Goal: Find specific page/section: Find specific page/section

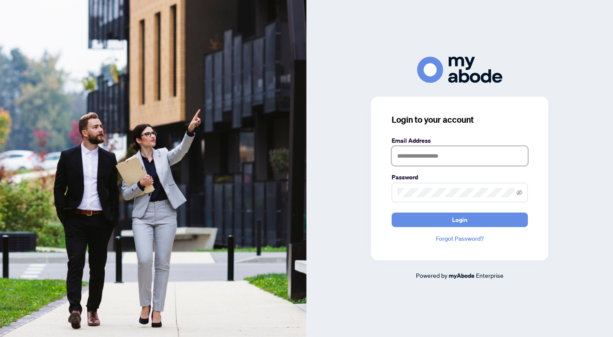
click at [467, 155] on input "text" at bounding box center [460, 156] width 136 height 20
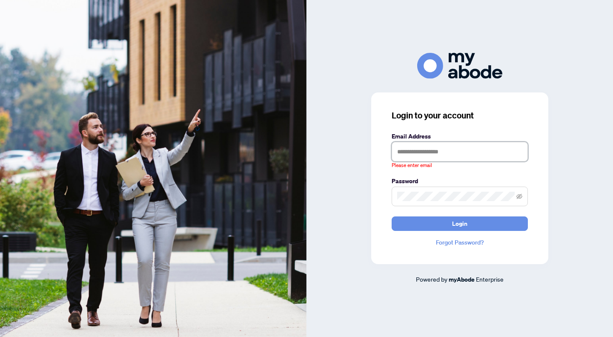
type input "**********"
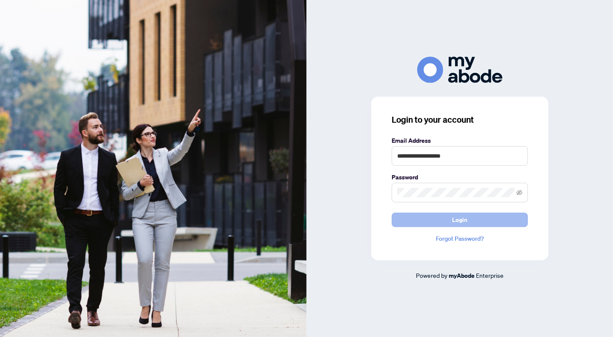
click at [468, 221] on button "Login" at bounding box center [460, 219] width 136 height 14
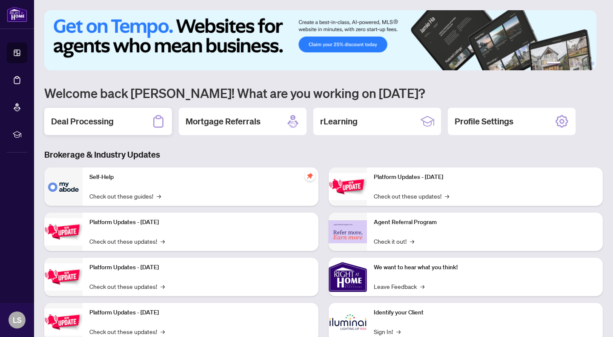
click at [77, 123] on h2 "Deal Processing" at bounding box center [82, 121] width 63 height 12
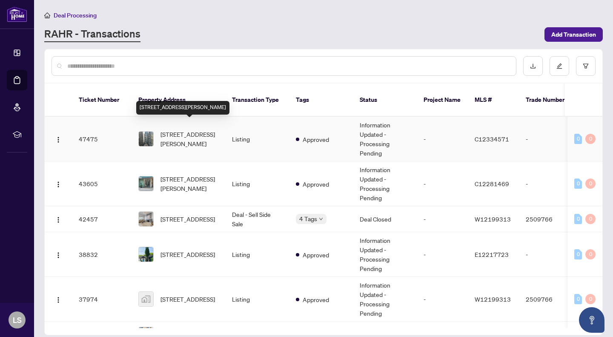
click at [178, 135] on span "2210-8 Mercer St, Toronto, Ontario M5V 0C4, Canada" at bounding box center [190, 138] width 58 height 19
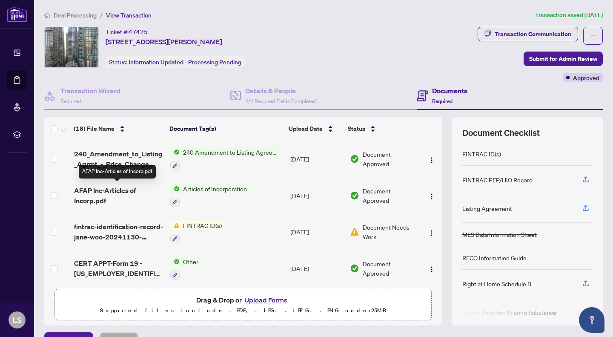
click at [116, 188] on span "AFAP Inc-Articles of Incorp.pdf" at bounding box center [118, 195] width 89 height 20
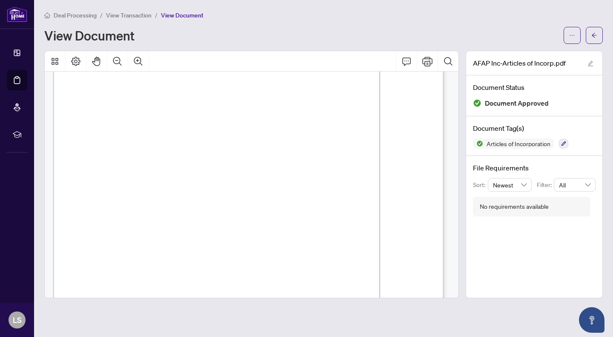
scroll to position [587, 0]
